Goal: Find specific page/section: Find specific page/section

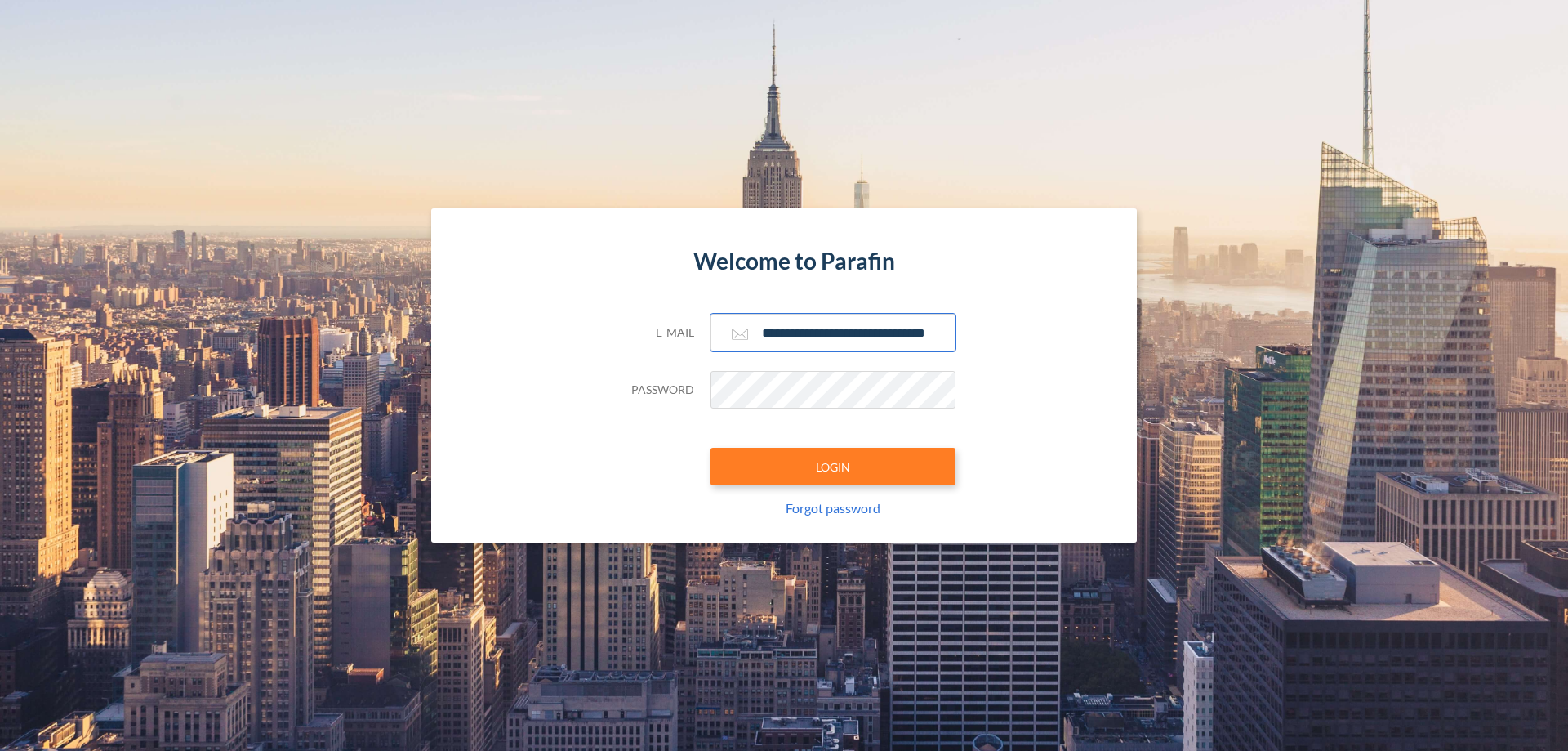
type input "**********"
click at [833, 467] on button "LOGIN" at bounding box center [833, 467] width 245 height 38
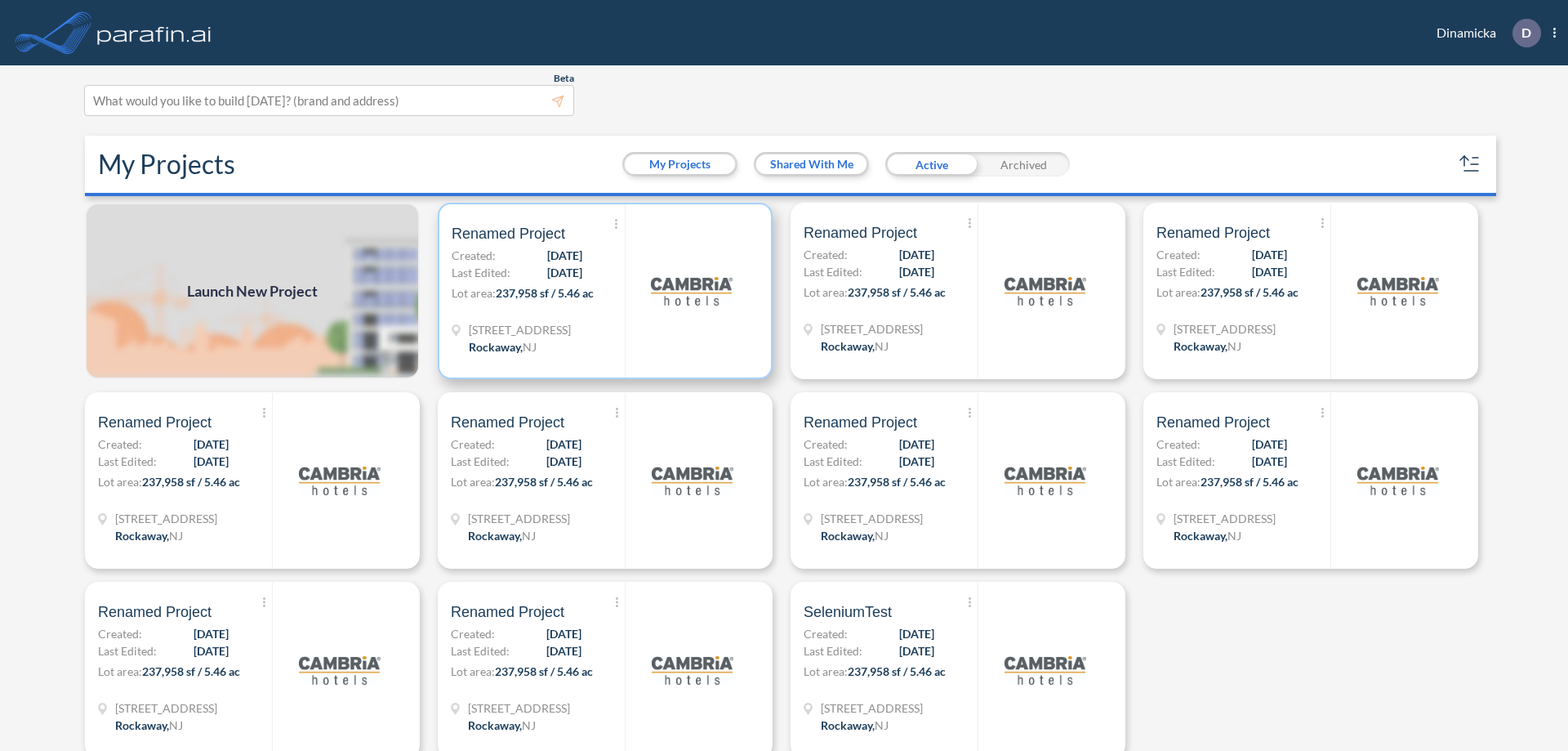
scroll to position [4, 0]
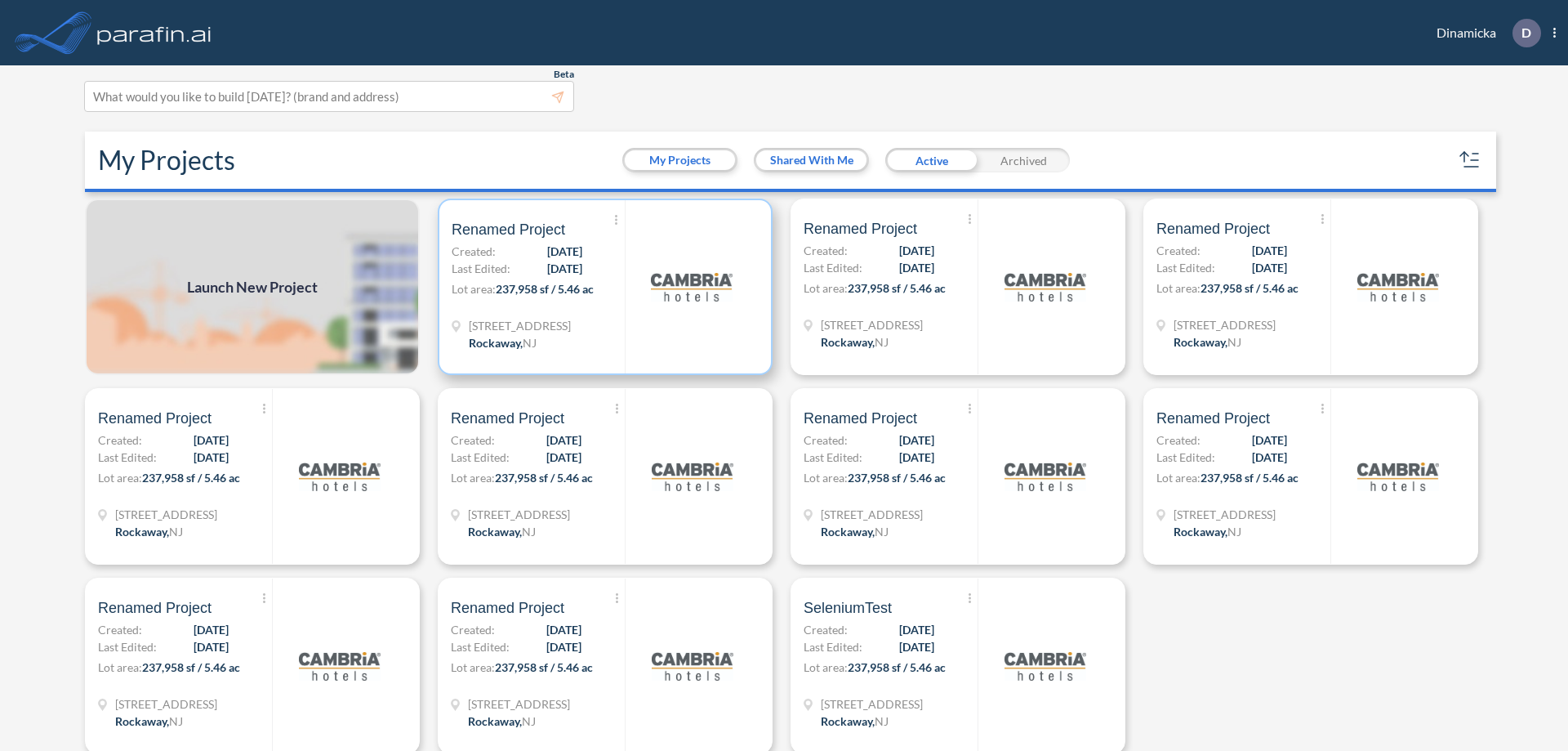
click at [602, 287] on p "Lot area: 237,958 sf / 5.46 ac" at bounding box center [538, 293] width 173 height 24
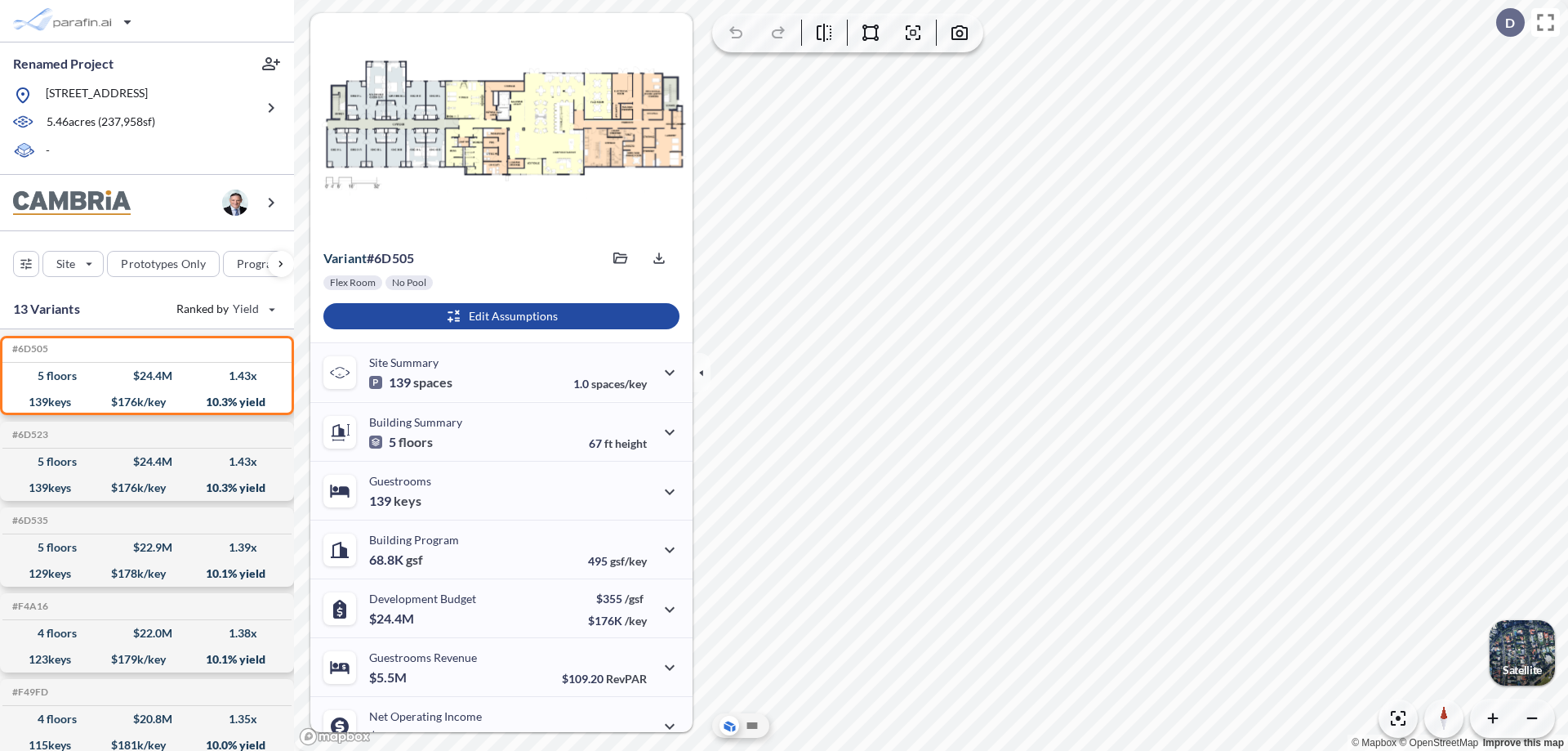
scroll to position [82, 0]
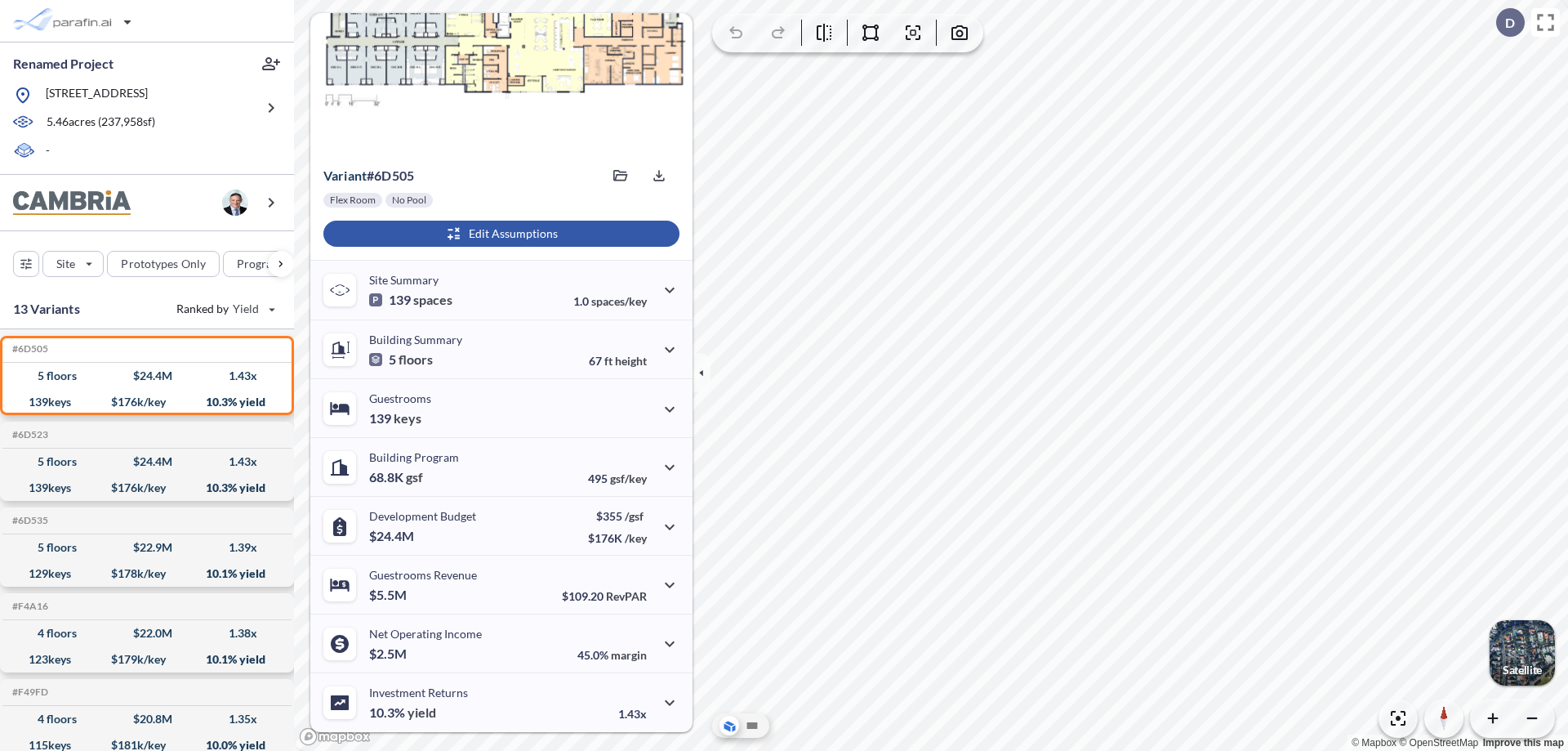
click at [499, 233] on div "button" at bounding box center [501, 233] width 356 height 26
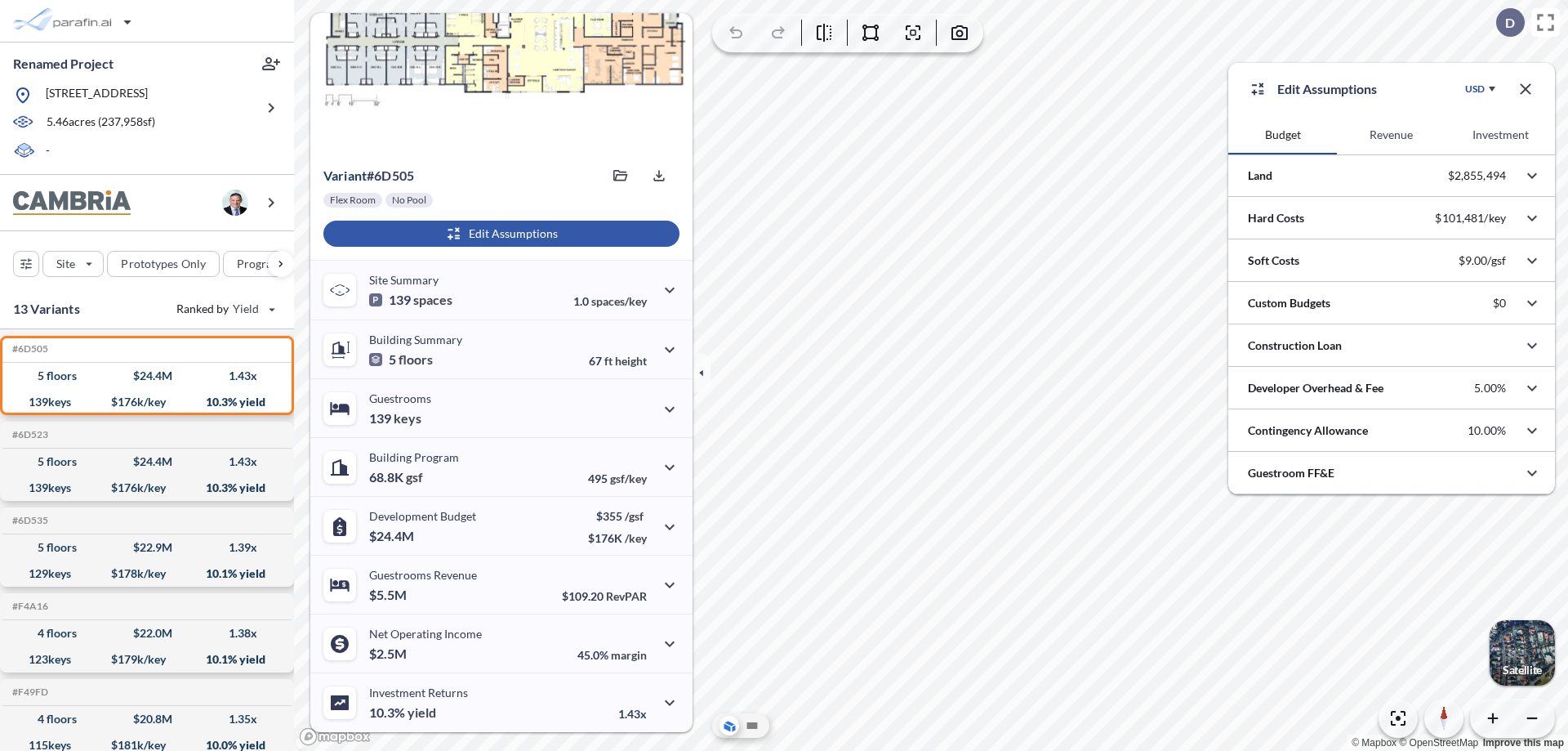
click at [1391, 135] on button "Revenue" at bounding box center [1390, 134] width 108 height 39
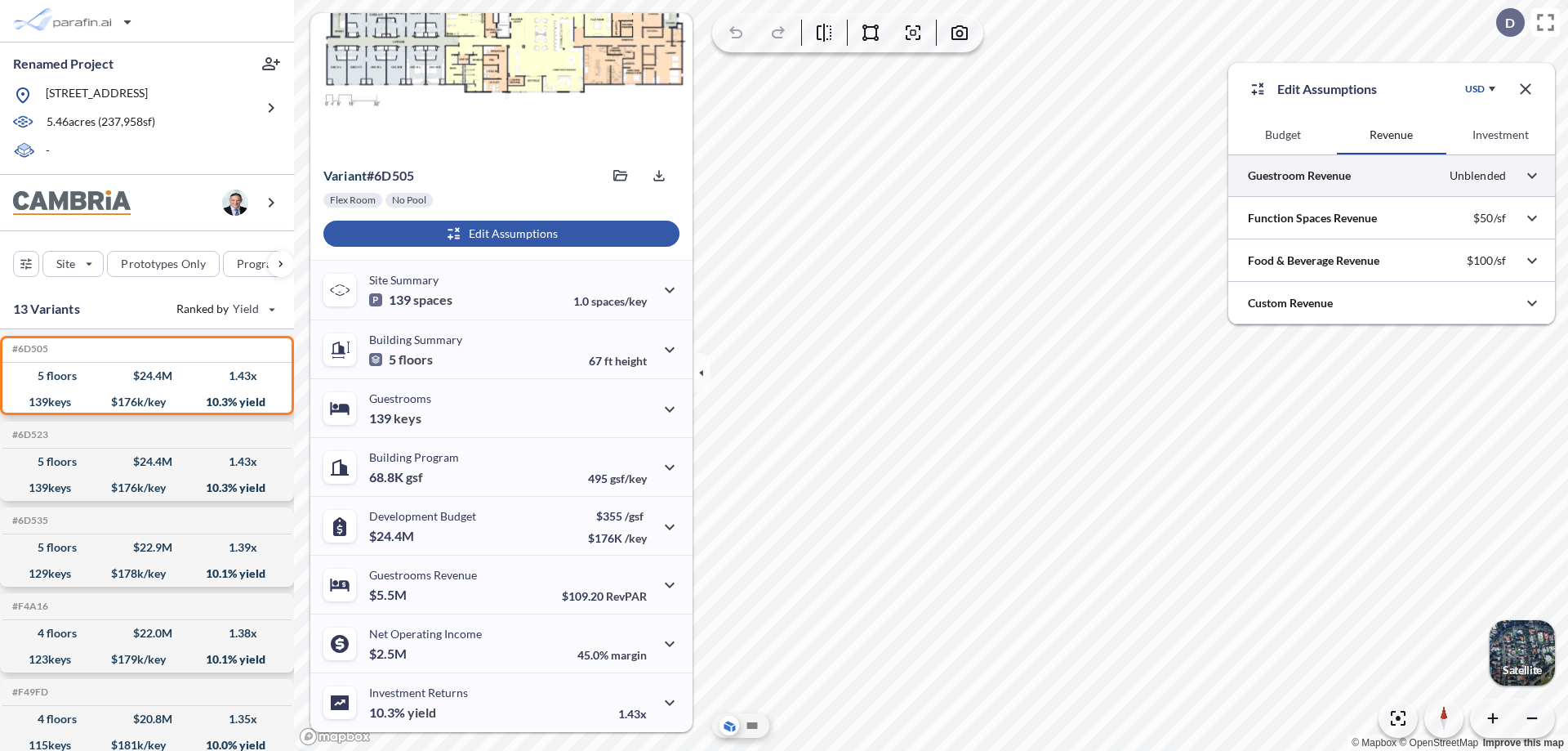
click at [1391, 176] on div at bounding box center [1391, 175] width 327 height 42
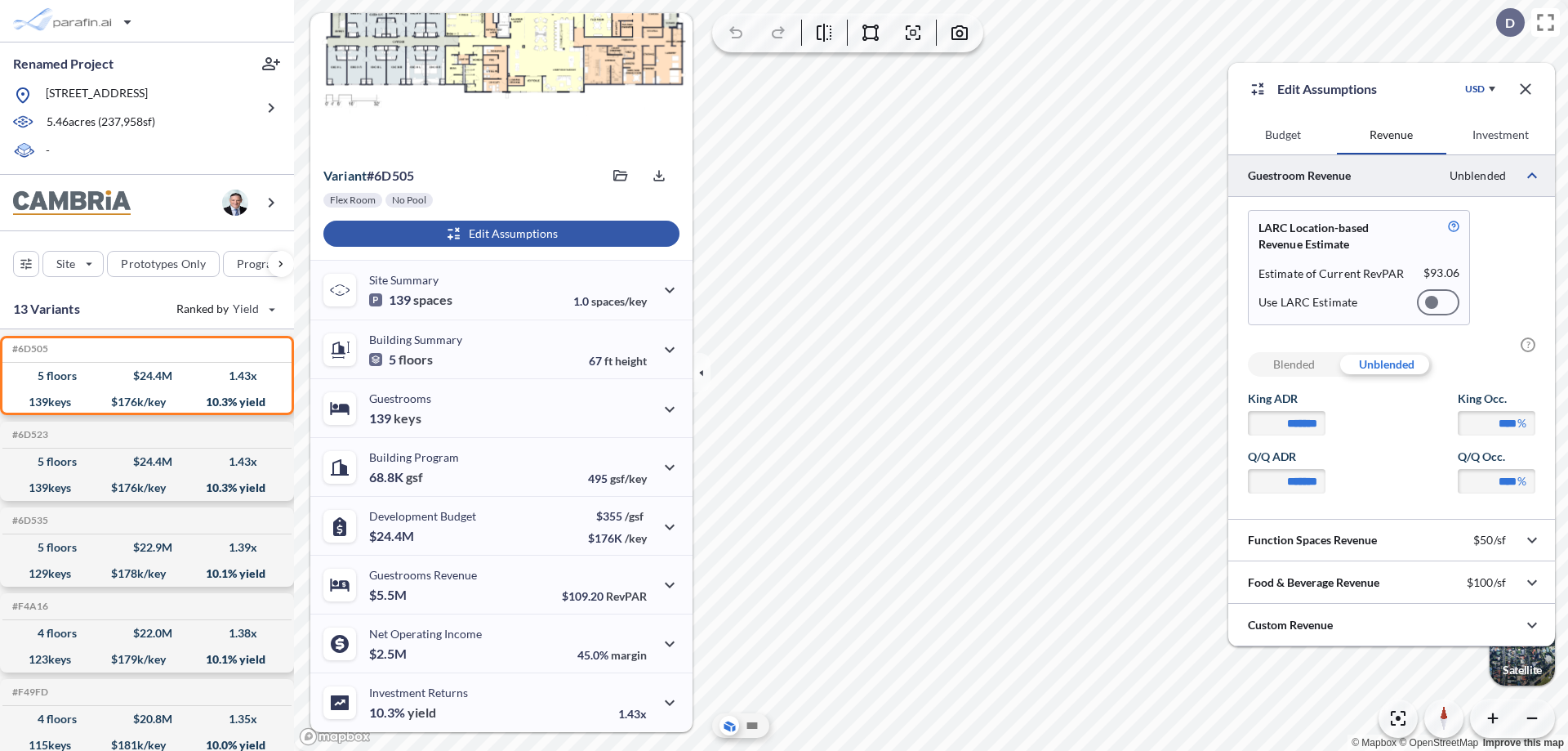
click at [1438, 302] on div at bounding box center [1438, 302] width 43 height 26
